Goal: Information Seeking & Learning: Learn about a topic

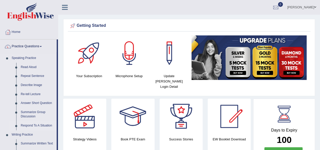
click at [33, 127] on link "Respond To A Situation" at bounding box center [37, 125] width 38 height 9
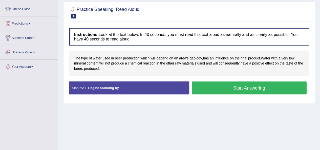
scroll to position [66, 0]
click at [225, 90] on button "Start Answering" at bounding box center [249, 87] width 115 height 13
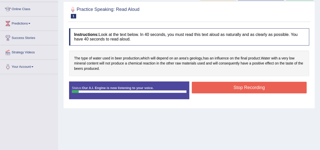
click at [225, 90] on button "Stop Recording" at bounding box center [249, 88] width 115 height 12
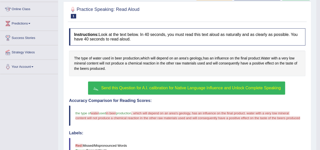
click at [156, 89] on button "Send this Question for A.I. calibration for Native Language Influence and Unloc…" at bounding box center [186, 87] width 197 height 13
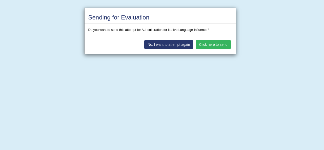
click at [206, 44] on button "Click here to send" at bounding box center [213, 44] width 35 height 9
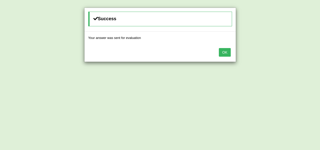
click at [223, 51] on button "OK" at bounding box center [225, 52] width 12 height 9
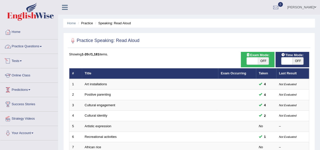
click at [26, 50] on link "Practice Questions" at bounding box center [29, 45] width 58 height 13
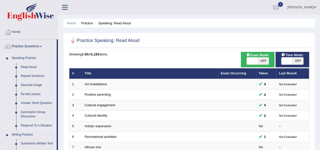
click at [44, 126] on link "Respond To A Situation" at bounding box center [37, 125] width 38 height 9
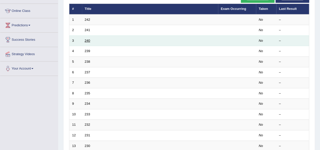
click at [87, 39] on link "240" at bounding box center [88, 41] width 6 height 4
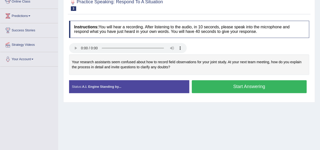
click at [273, 87] on button "Start Answering" at bounding box center [249, 86] width 115 height 13
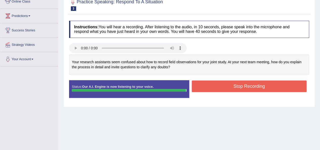
click at [273, 87] on button "Stop Recording" at bounding box center [249, 86] width 115 height 12
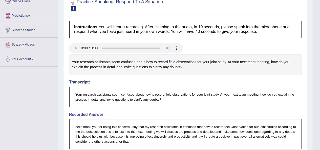
drag, startPoint x: 324, startPoint y: 78, endPoint x: 324, endPoint y: 133, distance: 55.2
click at [320, 76] on html "Toggle navigation Home Practice Questions Speaking Practice Read Aloud Repeat S…" at bounding box center [160, 1] width 320 height 150
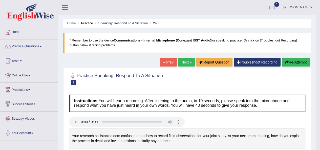
click at [190, 64] on link "Next »" at bounding box center [186, 62] width 17 height 9
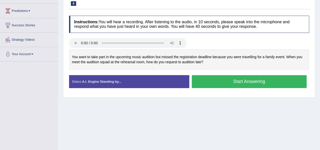
scroll to position [79, 0]
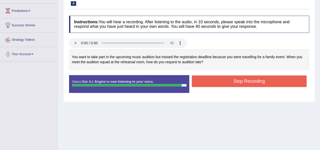
drag, startPoint x: 0, startPoint y: 0, endPoint x: 260, endPoint y: 83, distance: 272.5
click at [260, 83] on button "Stop Recording" at bounding box center [249, 81] width 115 height 12
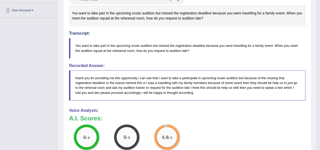
scroll to position [187, 0]
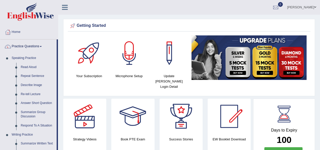
scroll to position [300, 0]
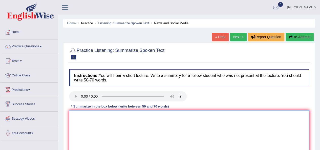
click at [109, 123] on textarea at bounding box center [189, 134] width 240 height 49
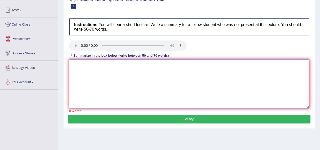
scroll to position [57, 0]
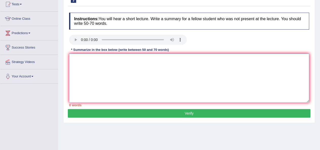
drag, startPoint x: 73, startPoint y: 60, endPoint x: 137, endPoint y: 62, distance: 64.0
click at [137, 62] on textarea at bounding box center [189, 78] width 240 height 49
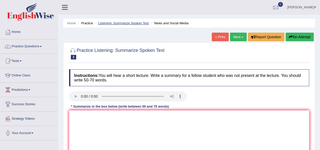
click at [126, 24] on link "Listening: Summarize Spoken Text" at bounding box center [123, 23] width 51 height 4
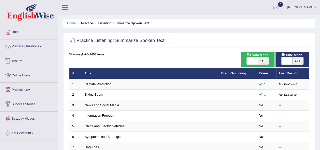
click at [31, 46] on link "Practice Questions" at bounding box center [29, 45] width 58 height 13
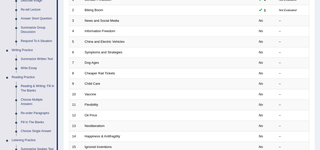
scroll to position [135, 0]
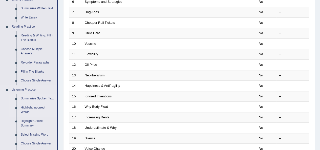
click at [26, 113] on link "Highlight Incorrect Words" at bounding box center [37, 109] width 38 height 13
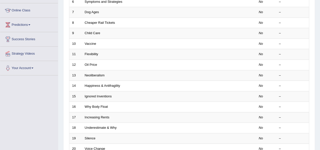
scroll to position [65, 0]
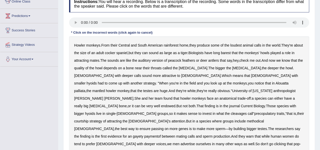
scroll to position [78, 0]
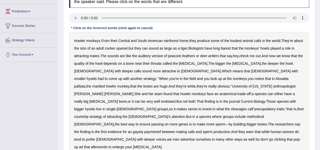
click at [232, 107] on b "cleavages" at bounding box center [239, 109] width 16 height 4
click at [247, 115] on b "methodical" at bounding box center [255, 117] width 17 height 4
click at [143, 130] on b "gayety" at bounding box center [138, 132] width 10 height 4
click at [107, 145] on b "afterwords" at bounding box center [99, 147] width 16 height 4
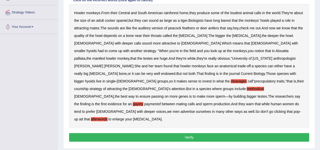
scroll to position [107, 0]
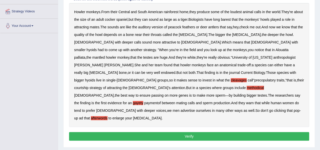
click at [117, 35] on b "depends" at bounding box center [110, 35] width 14 height 4
click at [215, 33] on b "bigger" at bounding box center [220, 35] width 10 height 4
click at [164, 132] on button "Verify" at bounding box center [189, 136] width 240 height 9
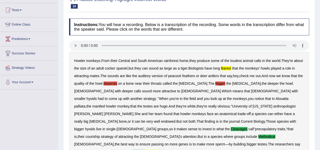
scroll to position [51, 0]
click at [217, 12] on div "Practice Listening: Highlight Incorrect Words 10 Howler Monkey" at bounding box center [189, 4] width 243 height 18
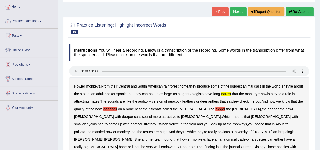
scroll to position [0, 0]
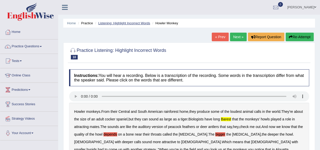
click at [133, 22] on link "Listening: Highlight Incorrect Words" at bounding box center [124, 23] width 52 height 4
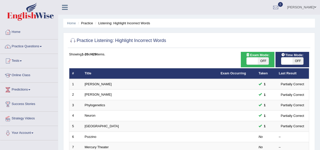
scroll to position [182, 0]
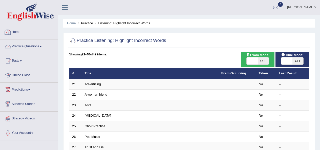
click at [34, 45] on link "Practice Questions" at bounding box center [29, 45] width 58 height 13
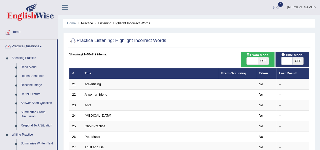
click at [37, 49] on link "Practice Questions" at bounding box center [28, 45] width 56 height 13
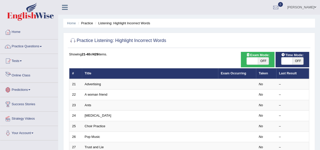
click at [25, 90] on link "Predictions" at bounding box center [29, 89] width 58 height 13
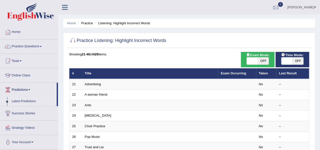
click at [24, 99] on link "Latest Predictions" at bounding box center [32, 101] width 47 height 9
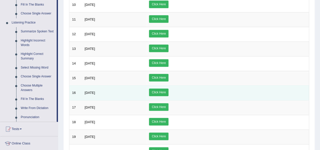
scroll to position [203, 0]
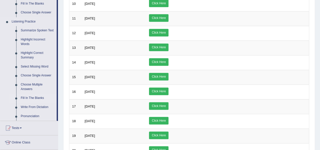
click at [24, 99] on link "Fill In The Blanks" at bounding box center [37, 98] width 38 height 9
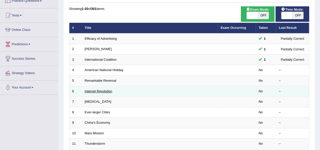
scroll to position [46, 0]
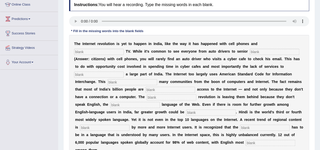
scroll to position [70, 0]
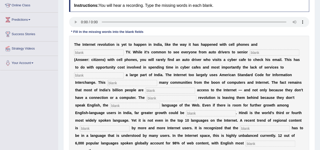
click at [103, 53] on input "text" at bounding box center [99, 53] width 50 height 6
type input "cable"
click at [286, 50] on input "text" at bounding box center [275, 53] width 50 height 6
click at [111, 74] on input "text" at bounding box center [99, 75] width 50 height 6
type input "target"
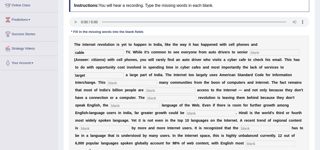
click at [113, 82] on input "text" at bounding box center [133, 83] width 50 height 6
click at [181, 89] on input "text" at bounding box center [170, 91] width 50 height 6
type input "denied"
click at [176, 98] on input "text" at bounding box center [172, 98] width 50 height 6
type input "digital"
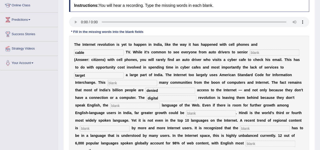
click at [124, 107] on input "text" at bounding box center [135, 106] width 50 height 6
type input "dominat"
click at [211, 112] on input "text" at bounding box center [211, 113] width 50 height 6
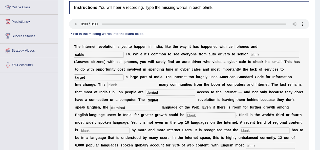
scroll to position [57, 0]
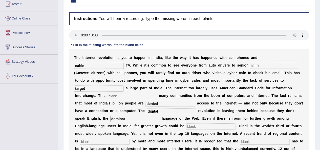
click at [287, 55] on div "T h e I n t e r n e t r e v o l u t i o n i s y e t t o h a p p e n i n I n d i…" at bounding box center [189, 111] width 240 height 124
